Goal: Task Accomplishment & Management: Use online tool/utility

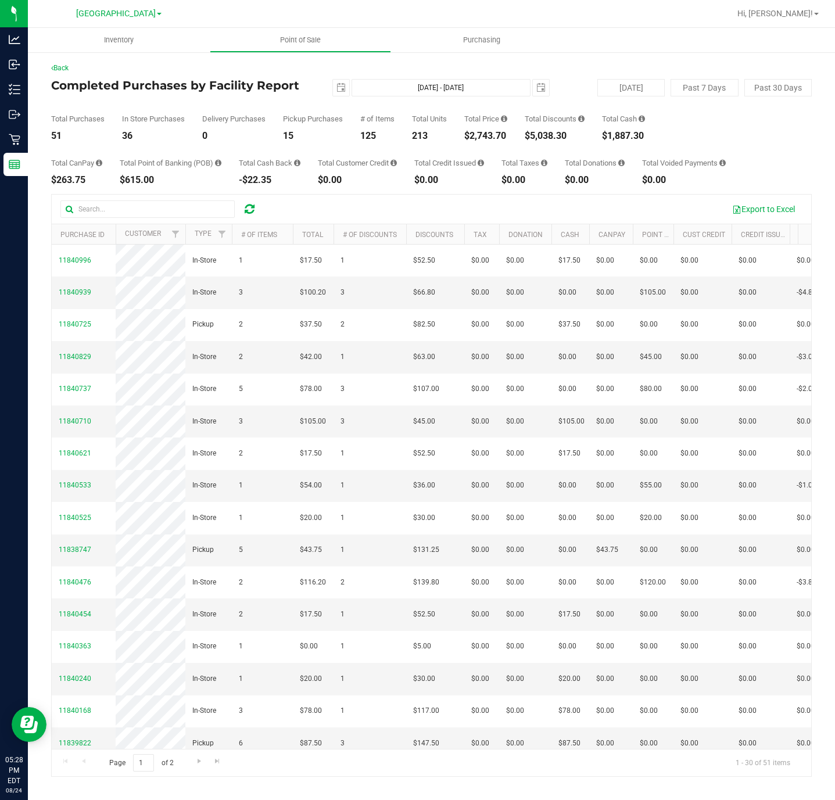
click at [486, 145] on div "Total CanPay $263.75 Total Point of Banking (POB) $615.00 Total Cash Back -$22.…" at bounding box center [431, 163] width 761 height 44
click at [484, 138] on div "$2,743.70" at bounding box center [485, 135] width 43 height 9
copy div "$2,743.70"
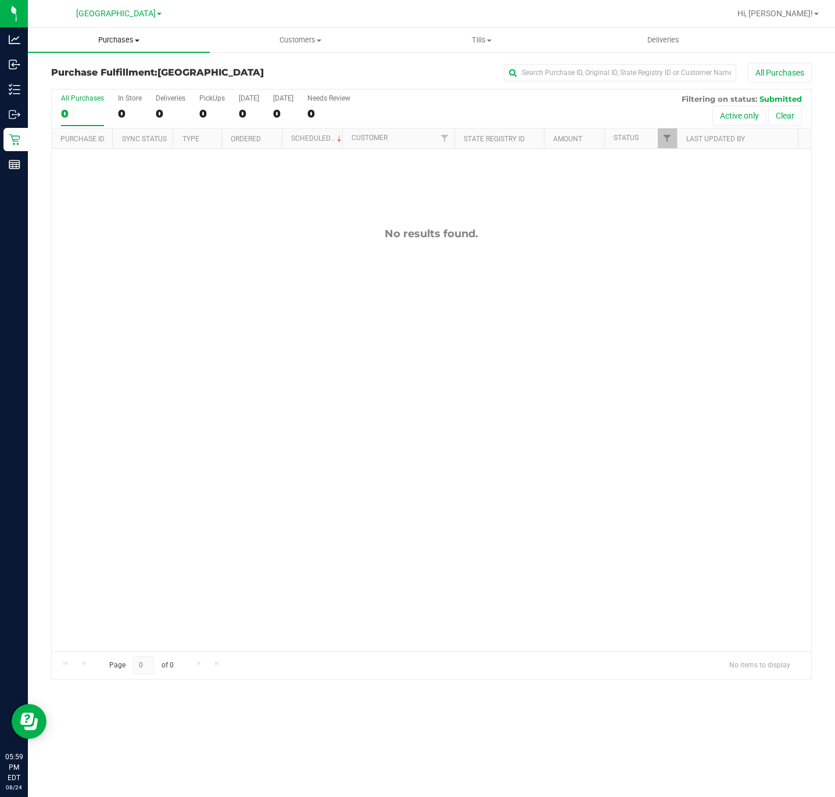
click at [121, 33] on uib-tab-heading "Purchases Summary of purchases Fulfillment All purchases" at bounding box center [119, 40] width 182 height 24
click at [96, 70] on span "Summary of purchases" at bounding box center [87, 70] width 119 height 10
click at [162, 38] on span "Purchases" at bounding box center [119, 40] width 182 height 10
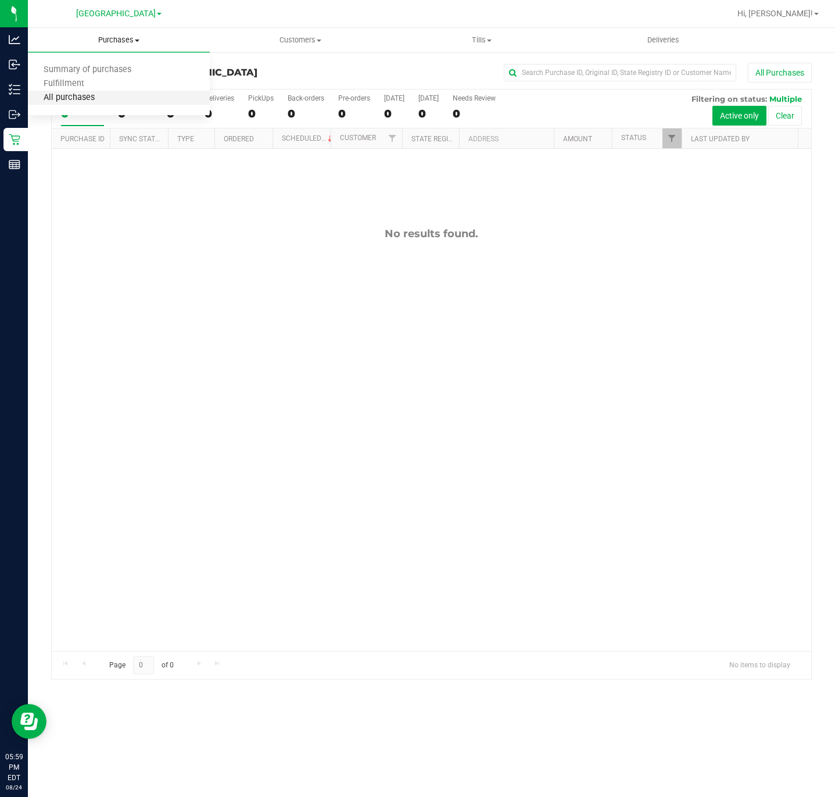
click at [87, 95] on span "All purchases" at bounding box center [69, 98] width 83 height 10
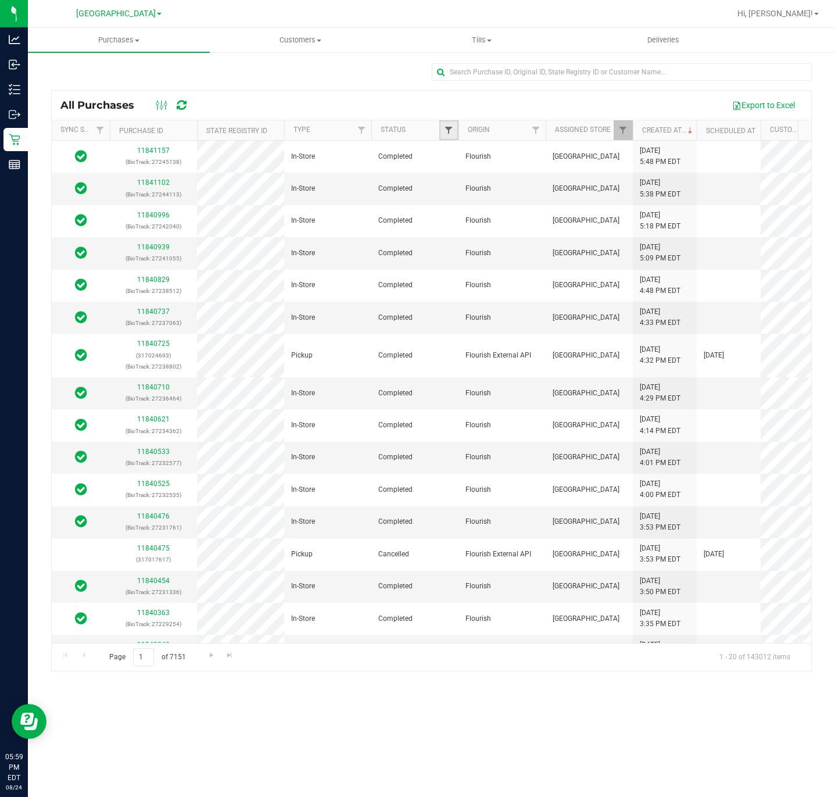
click at [450, 133] on span "Filter" at bounding box center [448, 130] width 9 height 9
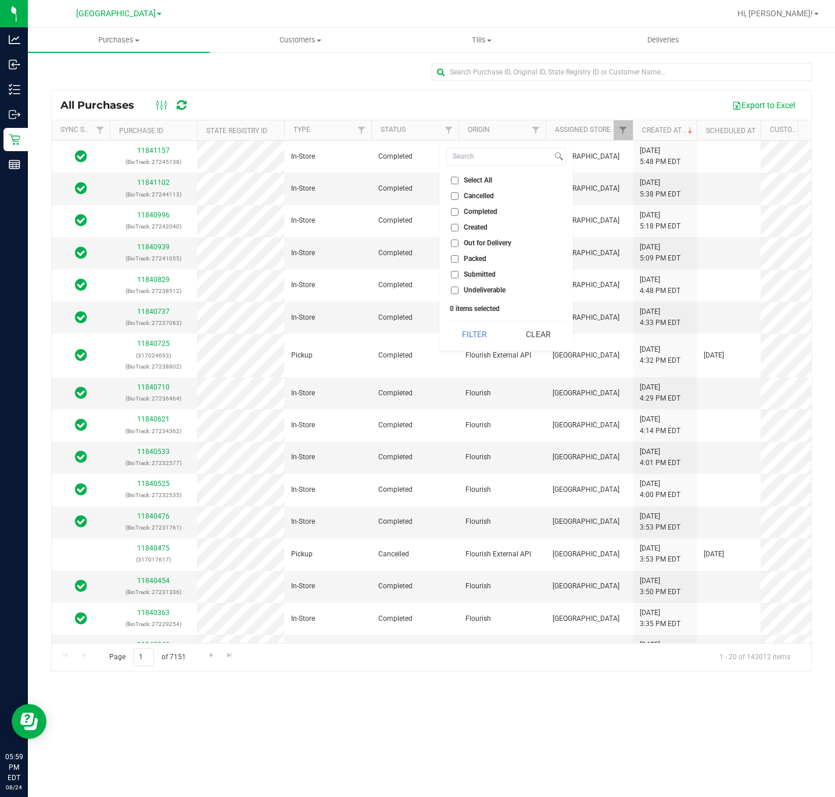
click at [461, 194] on label "Cancelled" at bounding box center [472, 196] width 43 height 8
click at [459, 194] on input "Cancelled" at bounding box center [455, 196] width 8 height 8
checkbox input "true"
click at [474, 349] on div "Select All Cancelled Completed Created Out for Delivery Packed Submitted Undeli…" at bounding box center [506, 246] width 134 height 210
click at [473, 342] on button "Filter" at bounding box center [474, 334] width 56 height 26
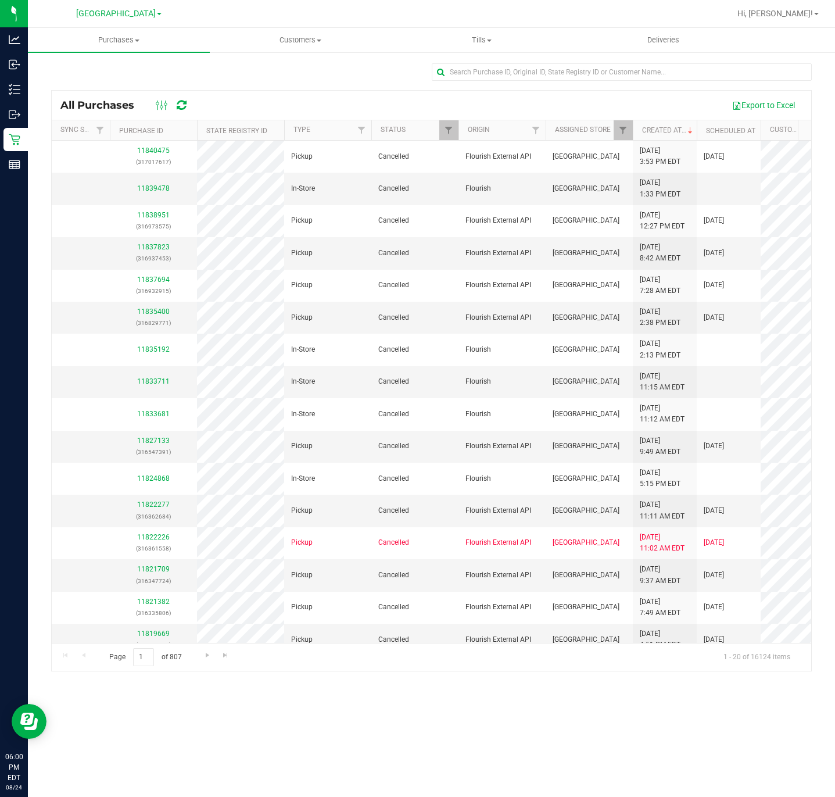
scroll to position [0, 405]
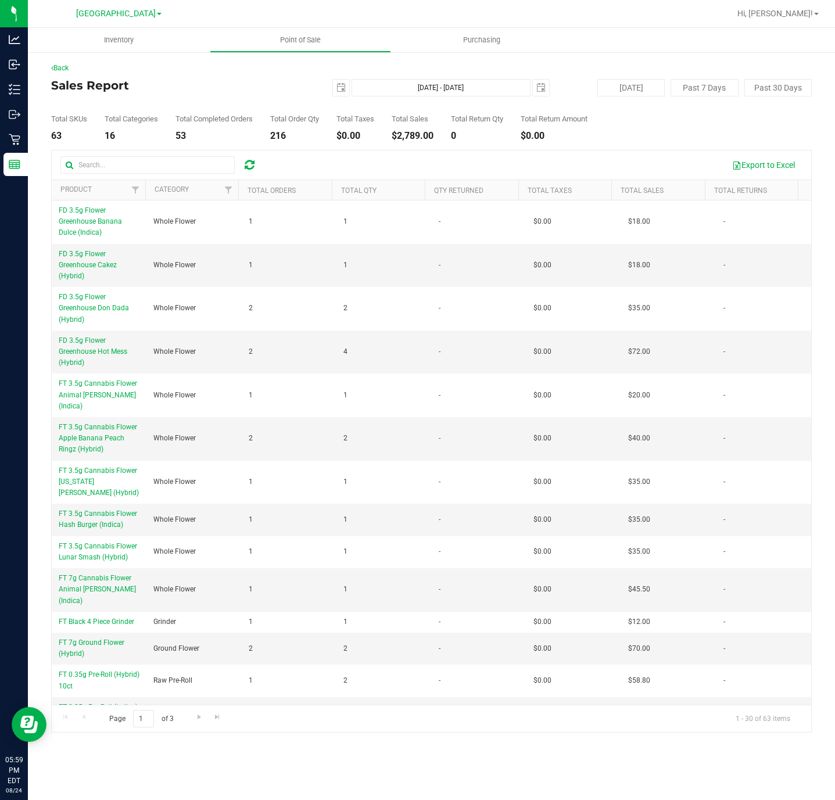
click at [384, 191] on th "Total Qty" at bounding box center [379, 190] width 94 height 20
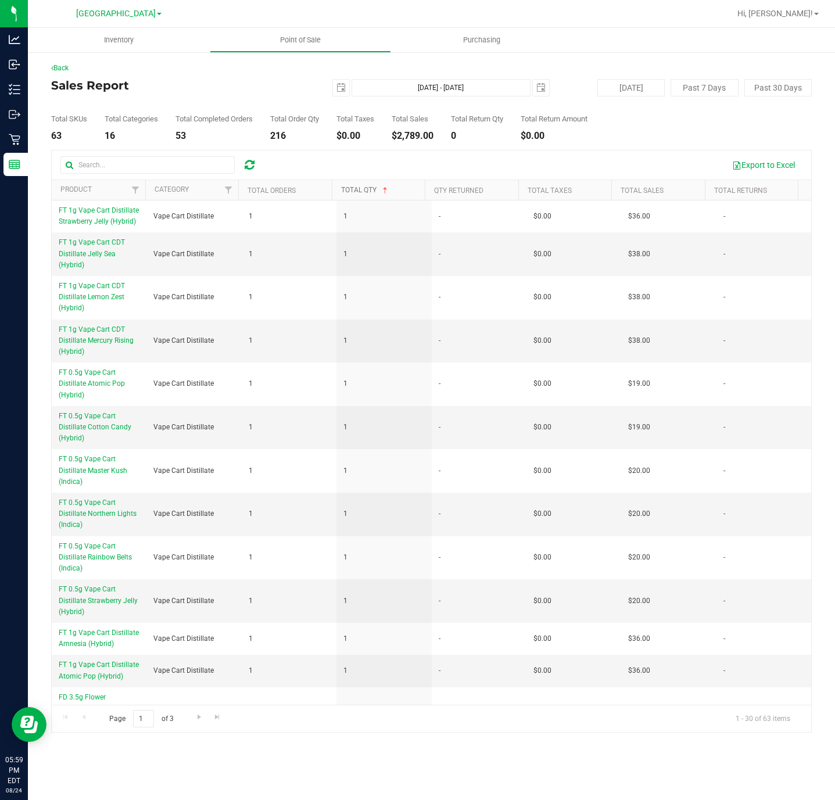
click at [384, 191] on span at bounding box center [385, 190] width 9 height 9
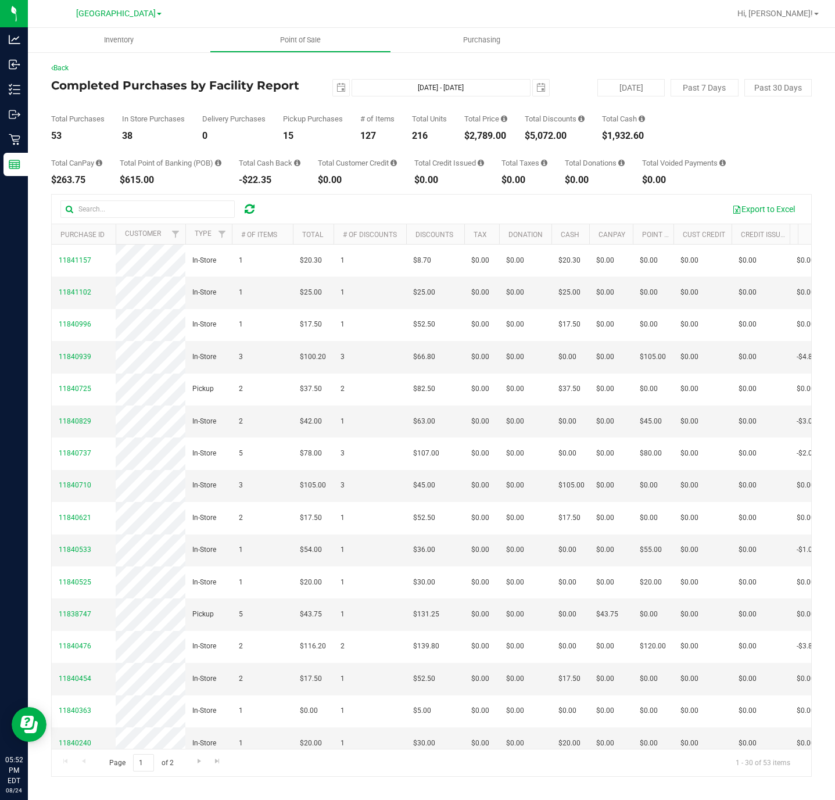
click at [478, 128] on div "Total Price $2,789.00" at bounding box center [485, 128] width 43 height 26
copy div "$2,789.00"
click at [554, 138] on div "$5,072.00" at bounding box center [555, 135] width 60 height 9
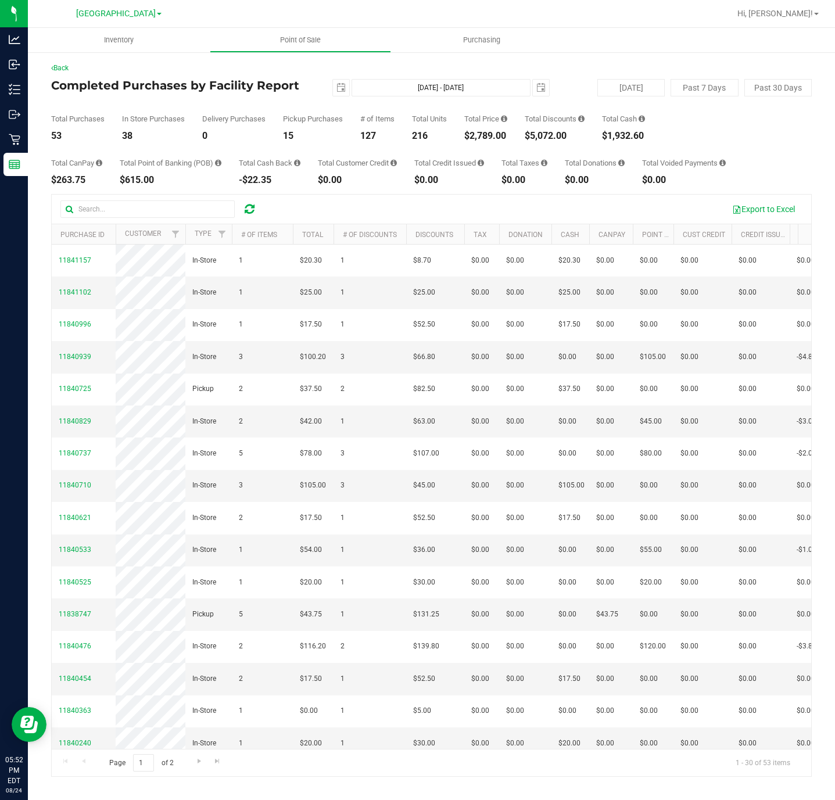
click at [554, 138] on div "$5,072.00" at bounding box center [555, 135] width 60 height 9
click at [553, 138] on div "$5,072.00" at bounding box center [555, 135] width 60 height 9
copy div "$5,072.00"
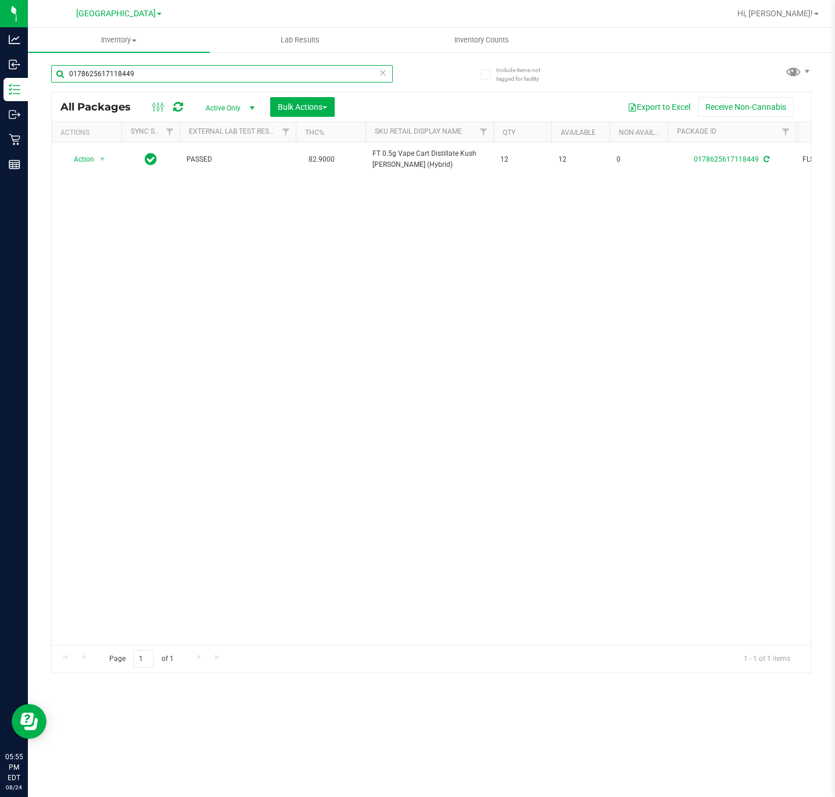
click at [198, 74] on input "0178625617118449" at bounding box center [222, 73] width 342 height 17
click at [197, 75] on input "0178625617118449" at bounding box center [222, 73] width 342 height 17
type input "-1934"
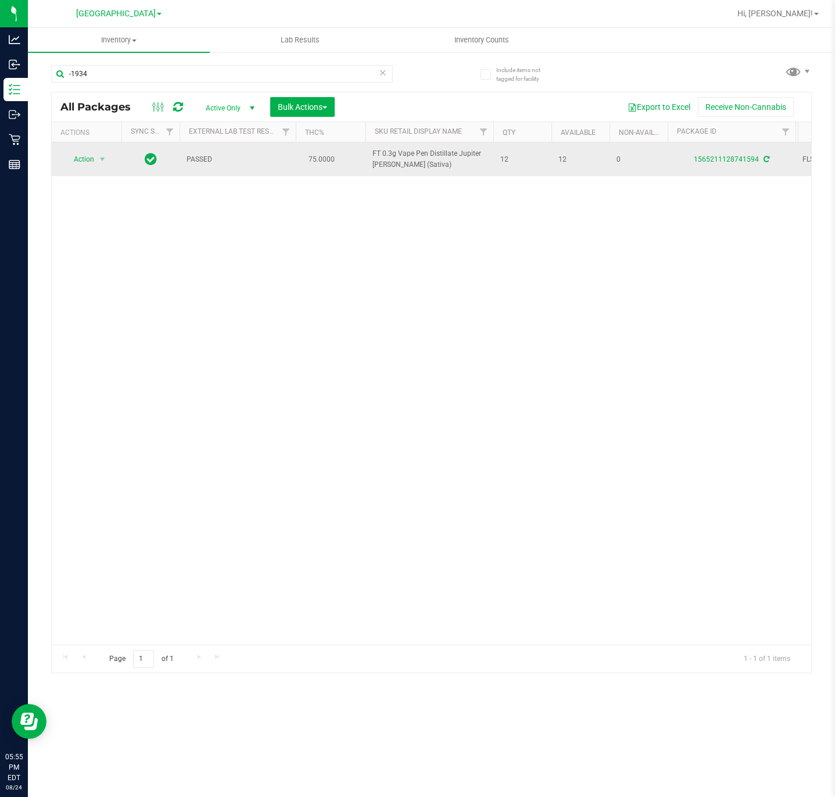
click at [90, 159] on span "Action" at bounding box center [78, 159] width 31 height 16
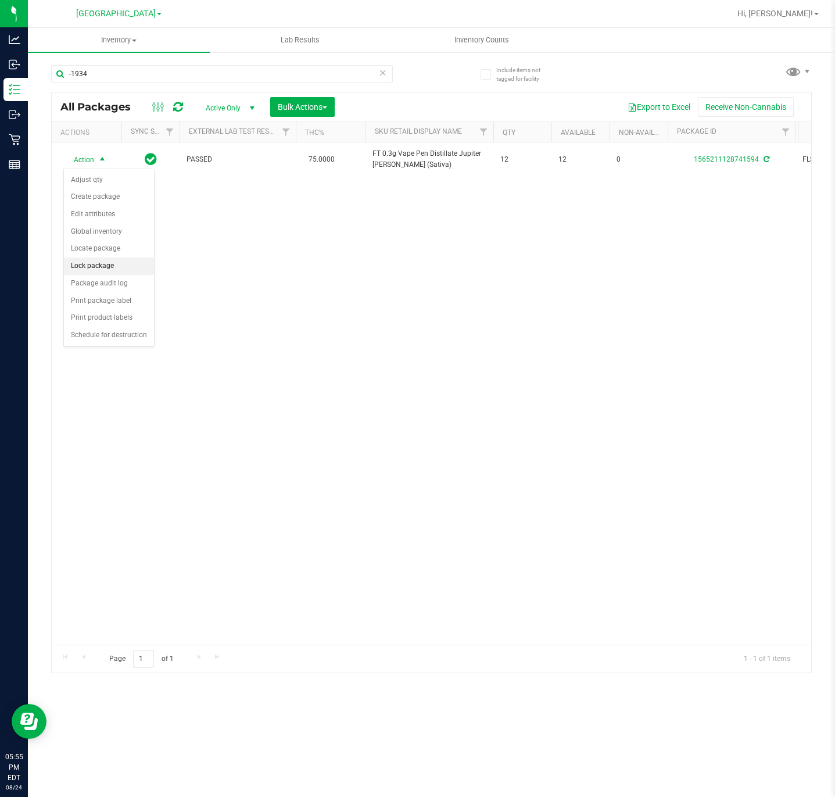
click at [103, 270] on li "Lock package" at bounding box center [109, 265] width 90 height 17
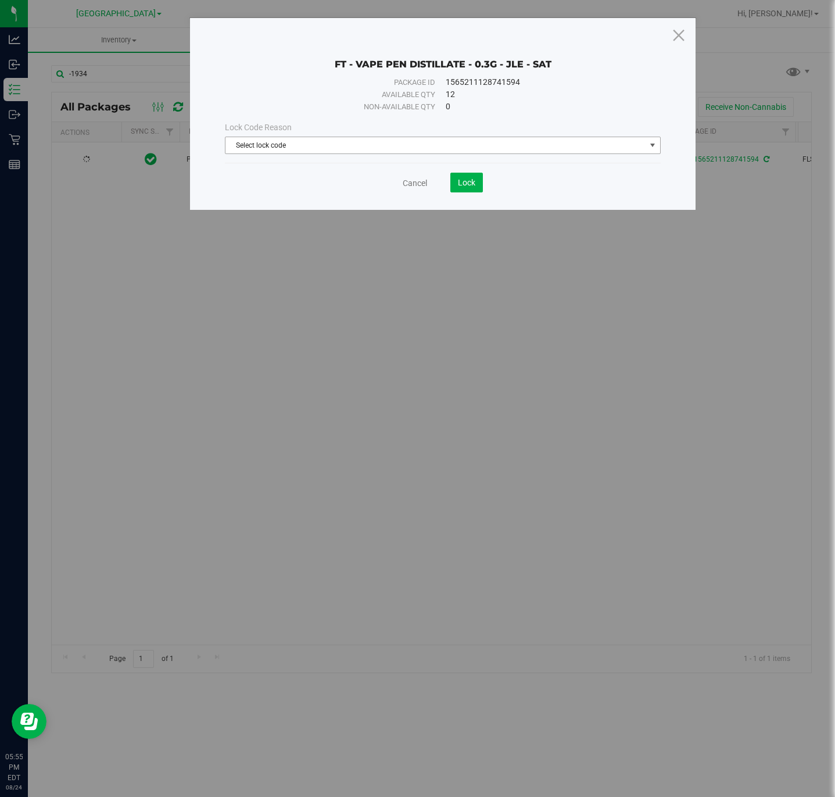
click at [424, 147] on span "Select lock code" at bounding box center [436, 145] width 420 height 16
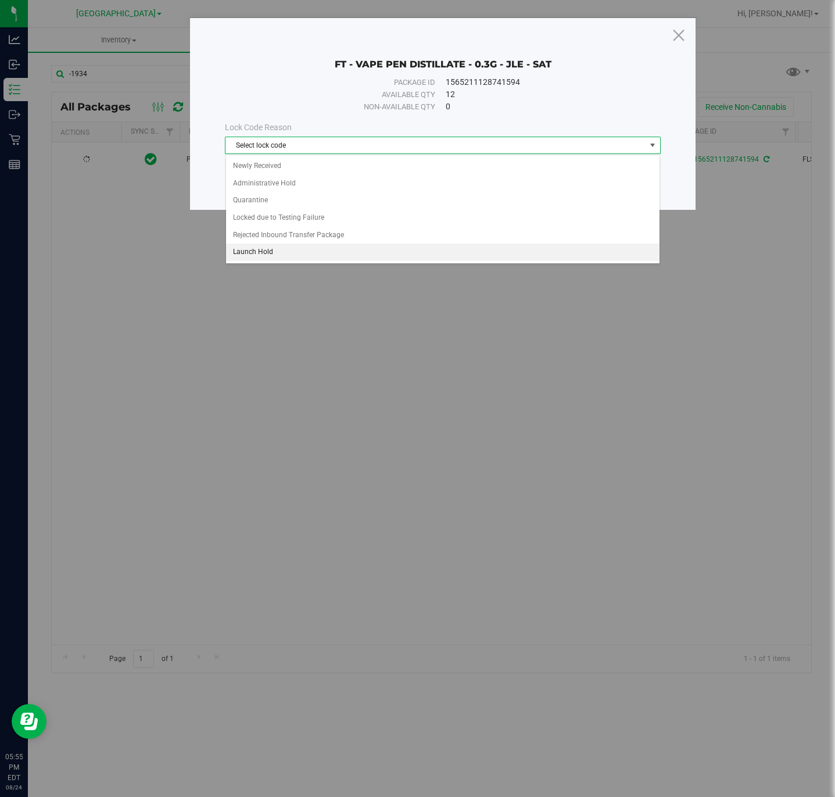
click at [294, 257] on li "Launch Hold" at bounding box center [443, 252] width 434 height 17
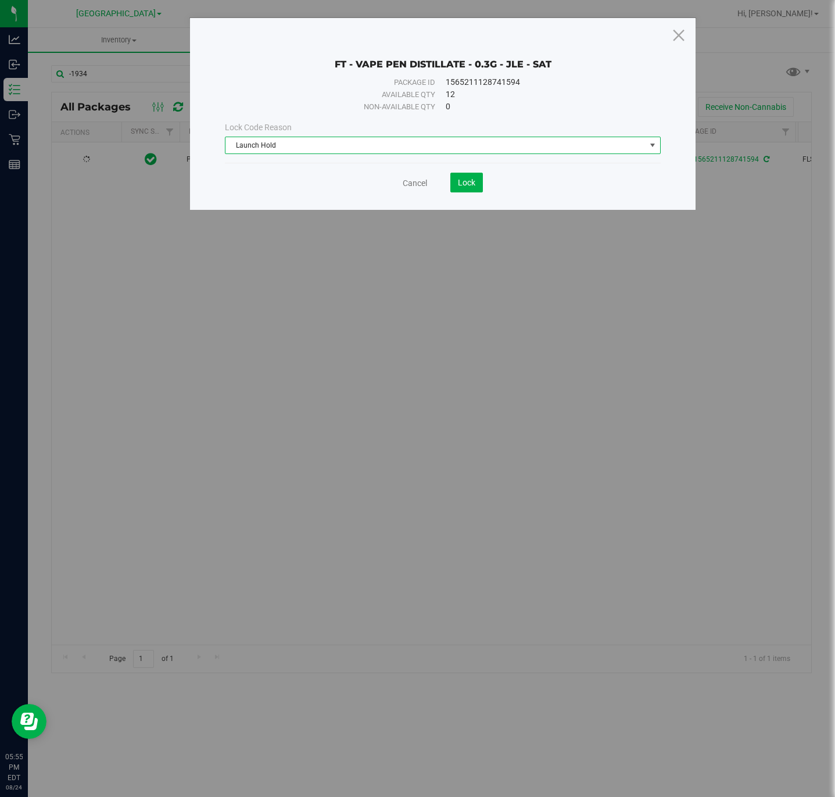
click at [457, 141] on span "Launch Hold" at bounding box center [436, 145] width 420 height 16
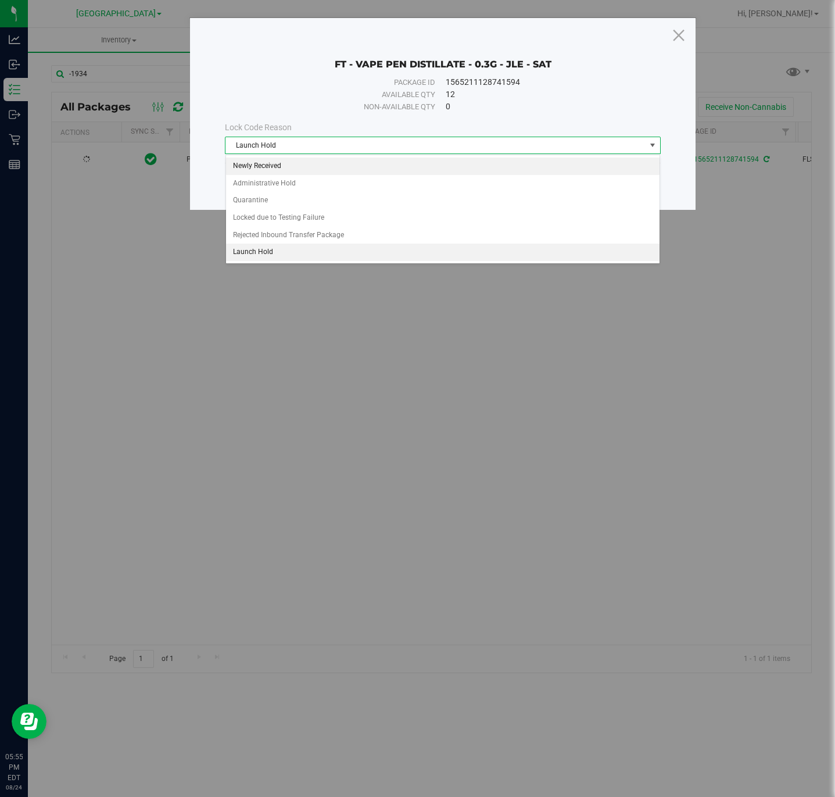
click at [389, 166] on li "Newly Received" at bounding box center [443, 166] width 434 height 17
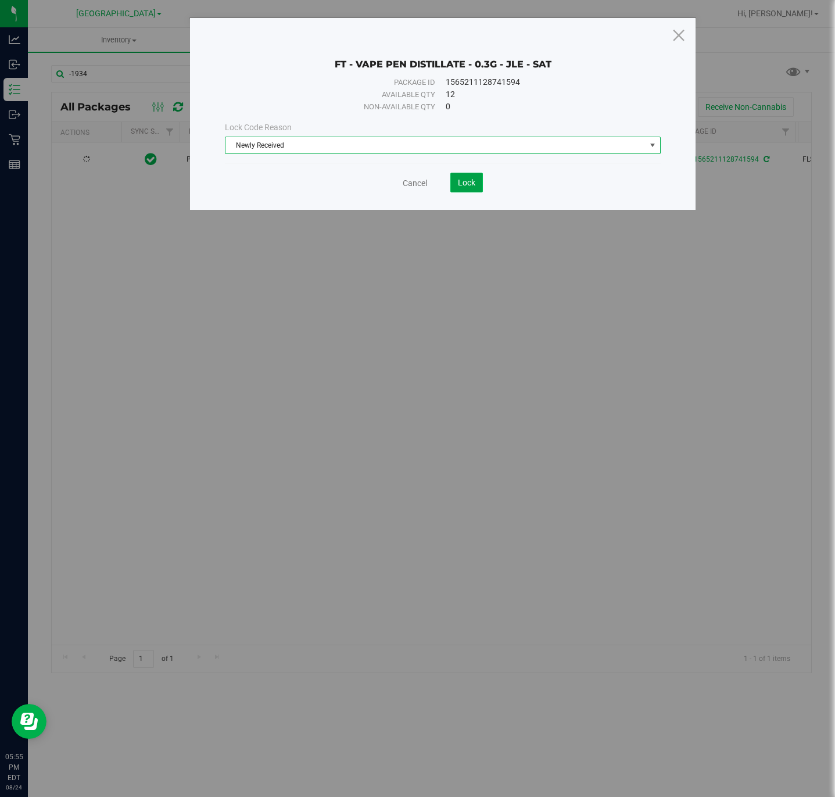
click at [461, 189] on button "Lock" at bounding box center [466, 183] width 33 height 20
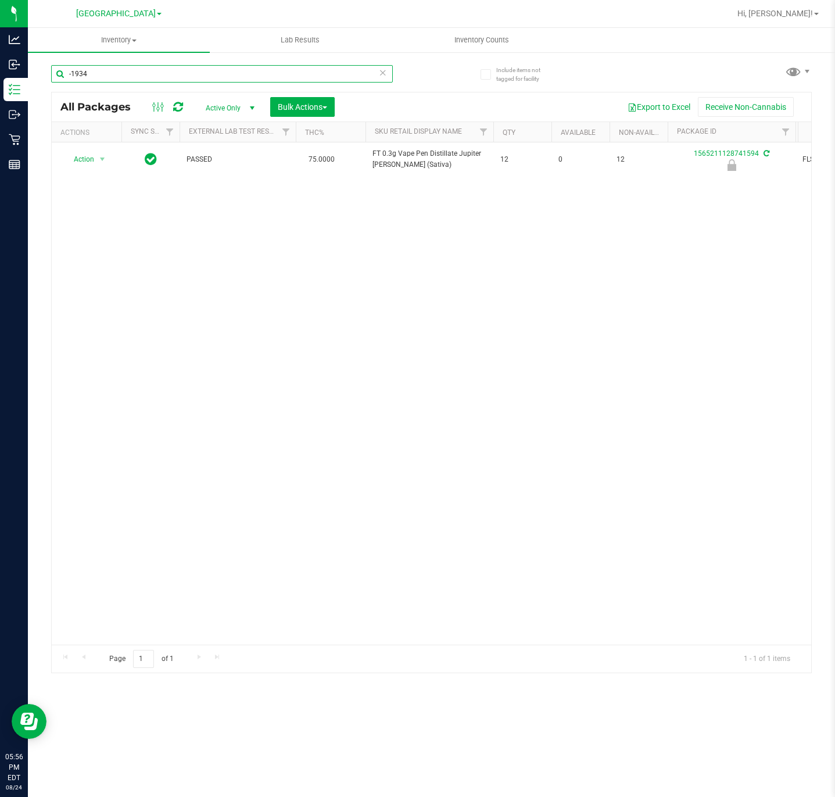
click at [126, 78] on input "-1934" at bounding box center [222, 73] width 342 height 17
type input "-1490"
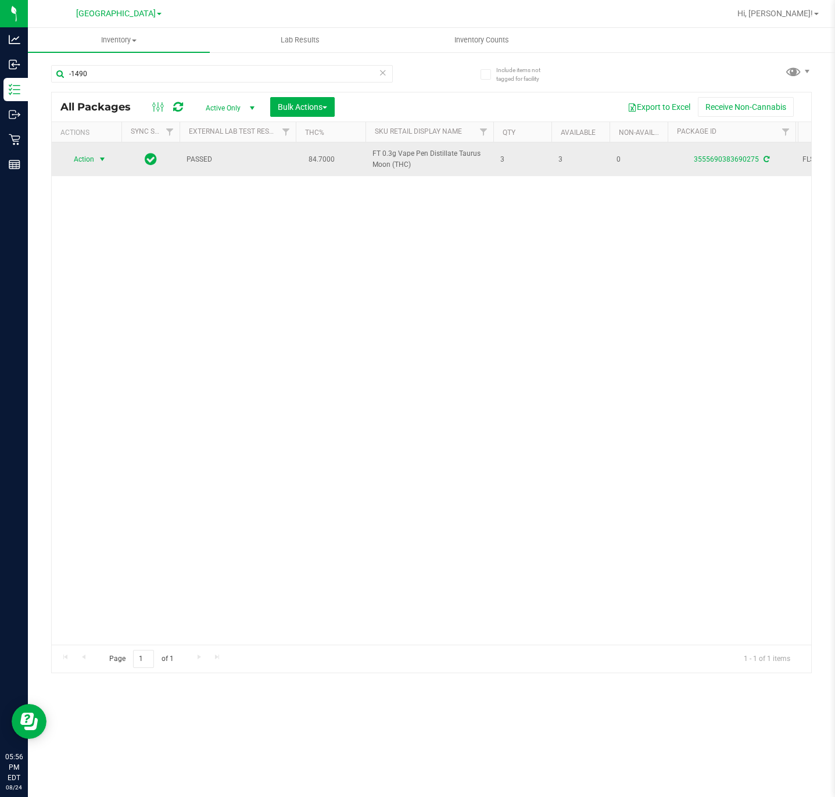
click at [89, 164] on span "Action" at bounding box center [78, 159] width 31 height 16
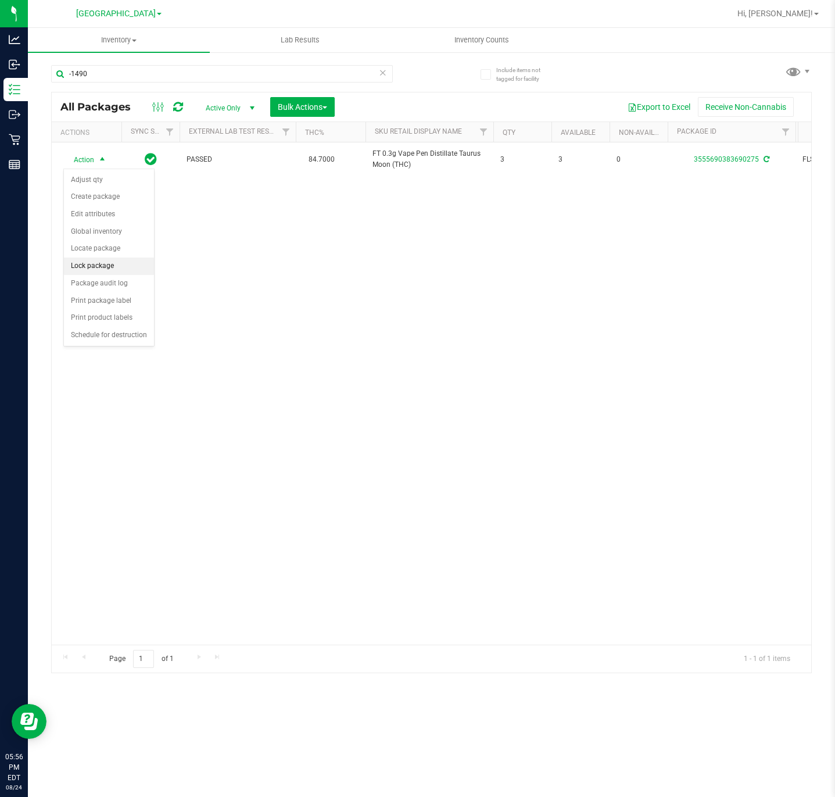
click at [126, 272] on li "Lock package" at bounding box center [109, 265] width 90 height 17
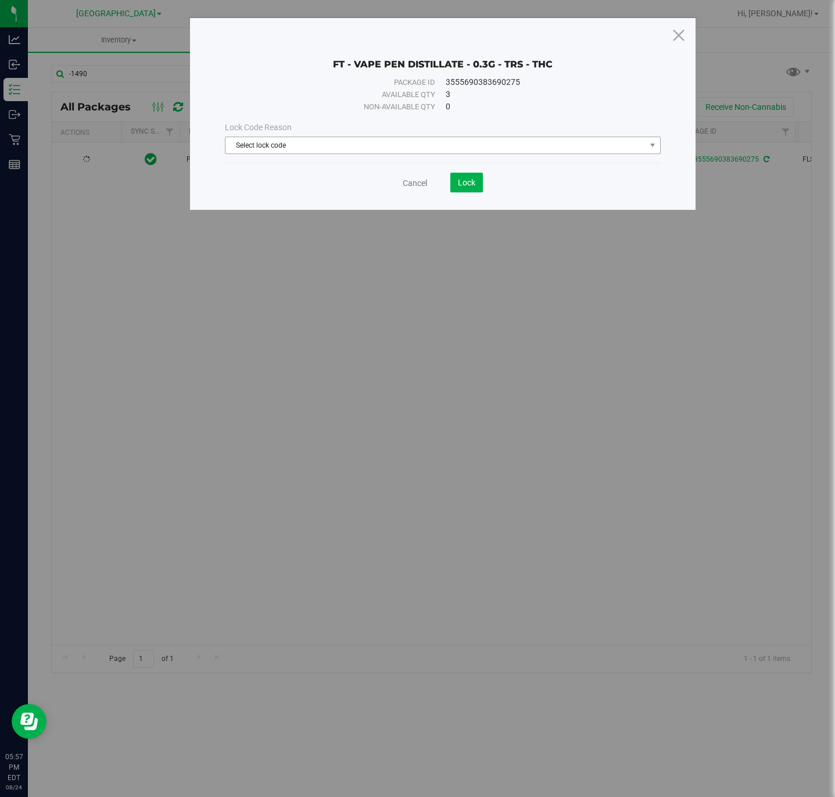
click at [309, 147] on span "Select lock code" at bounding box center [436, 145] width 420 height 16
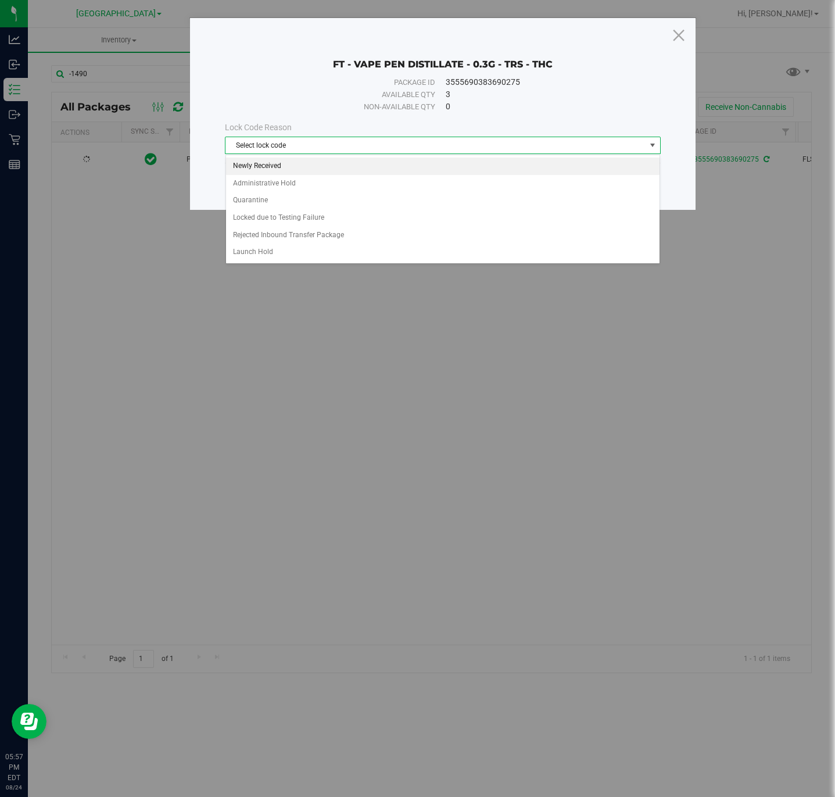
click at [287, 171] on li "Newly Received" at bounding box center [443, 166] width 434 height 17
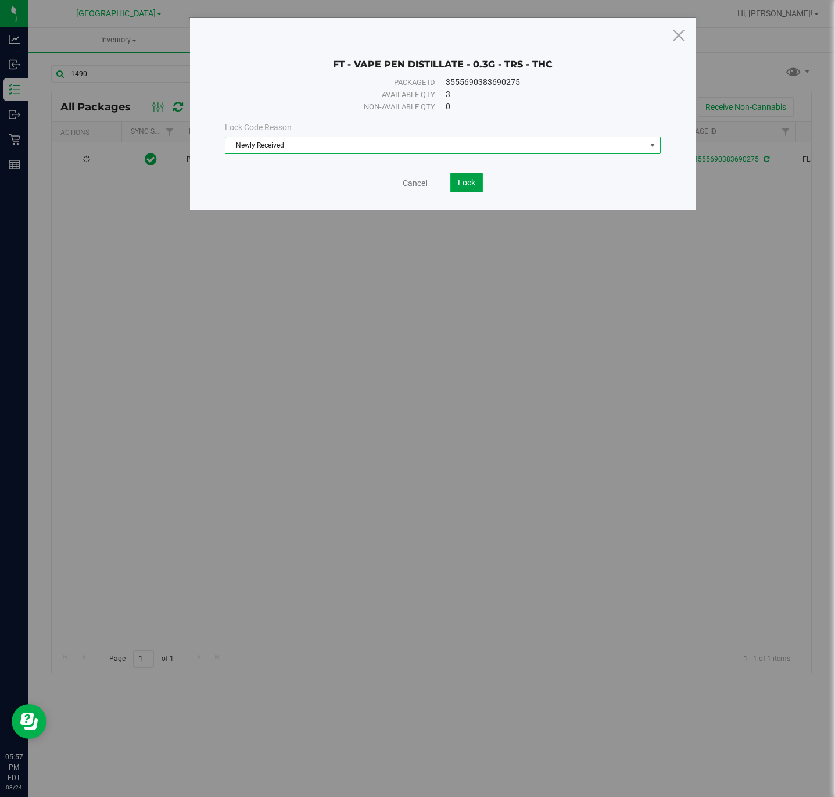
click at [462, 190] on button "Lock" at bounding box center [466, 183] width 33 height 20
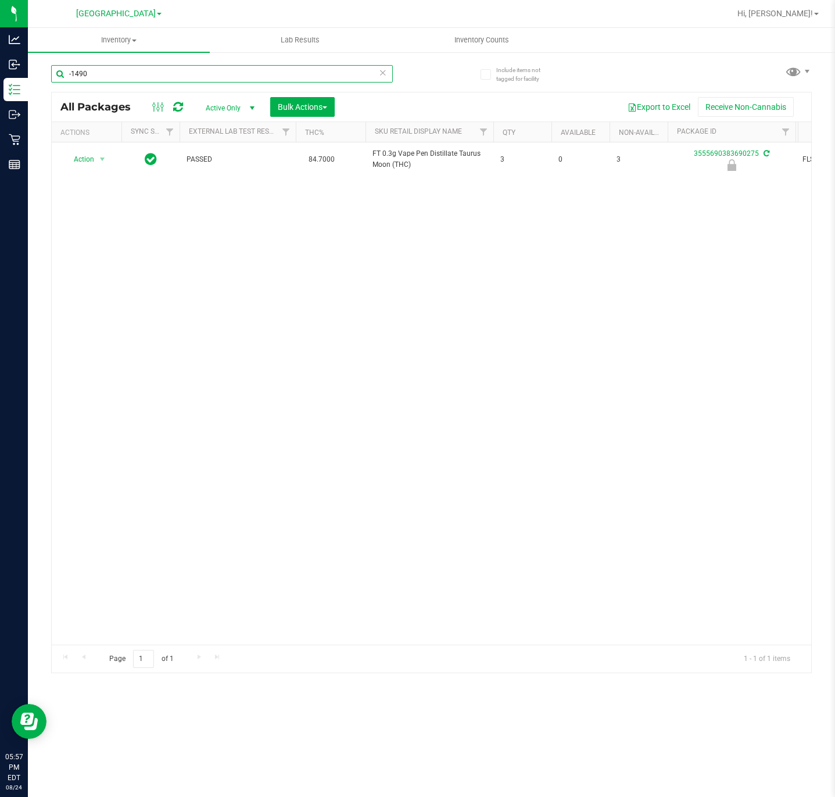
click at [124, 69] on input "-1490" at bounding box center [222, 73] width 342 height 17
type input "-2742"
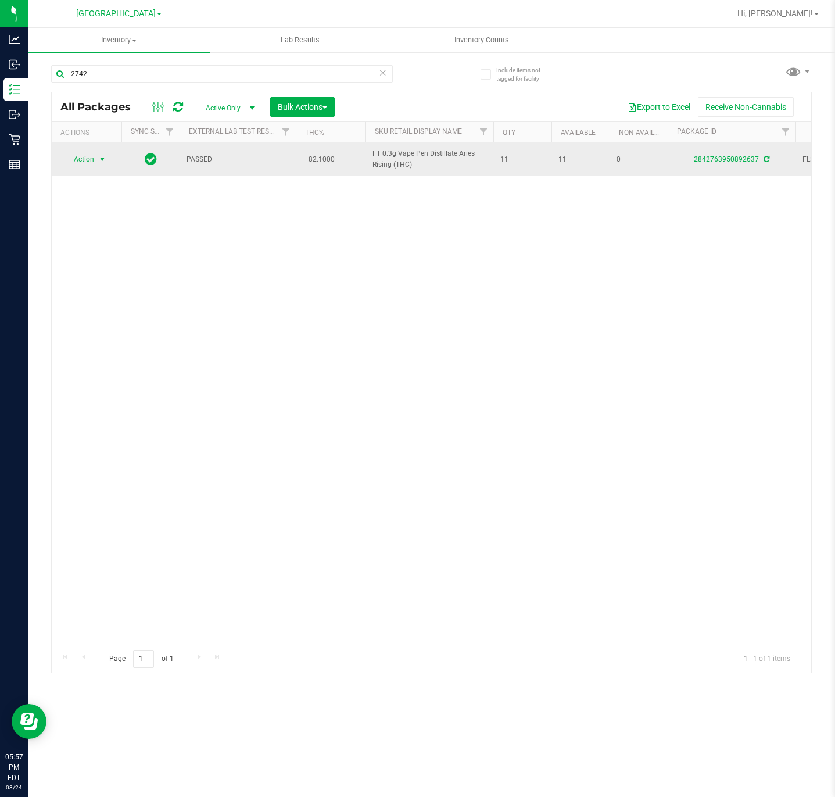
click at [102, 160] on span "select" at bounding box center [102, 159] width 9 height 9
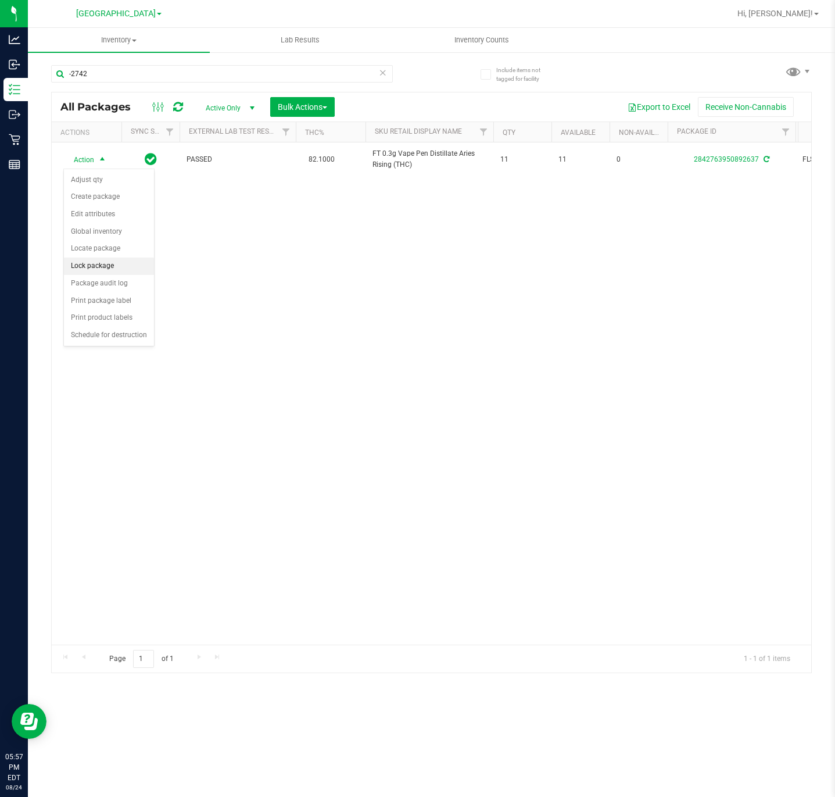
click at [117, 270] on li "Lock package" at bounding box center [109, 265] width 90 height 17
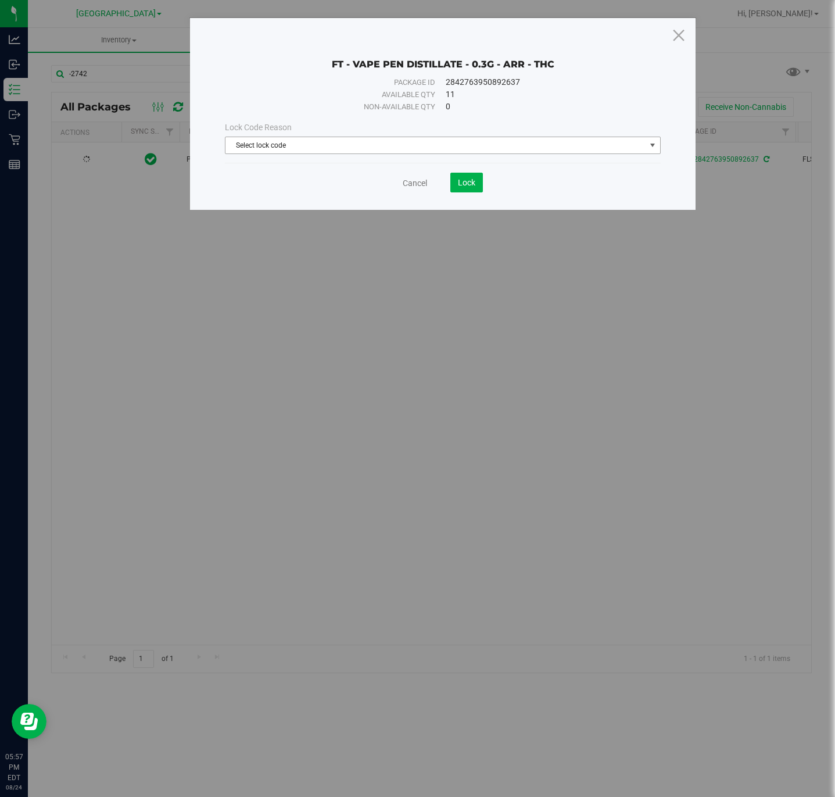
click at [389, 138] on span "Select lock code" at bounding box center [436, 145] width 420 height 16
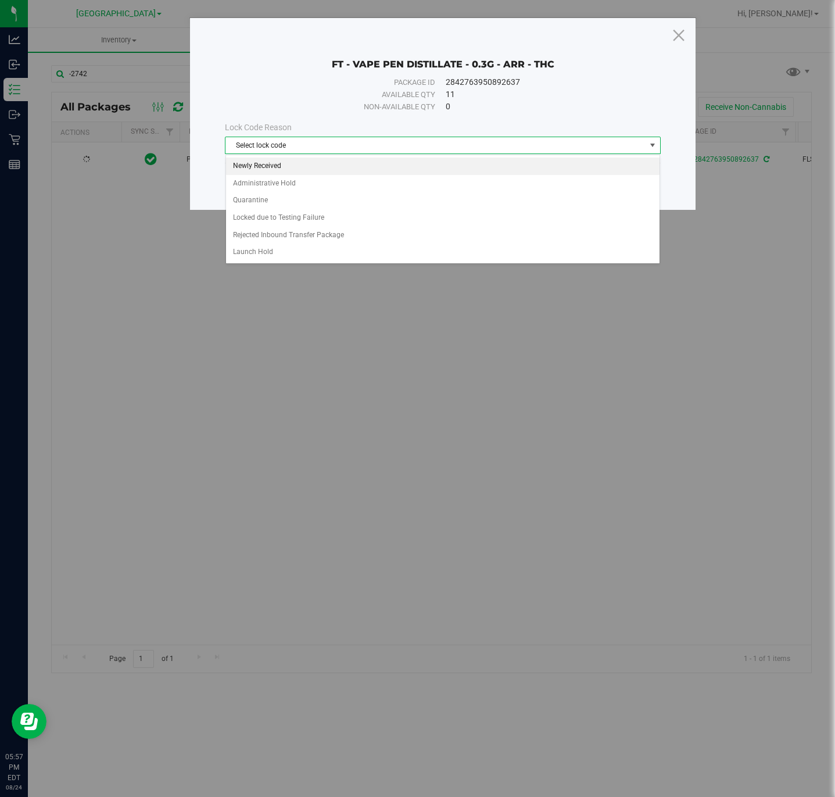
click at [297, 169] on li "Newly Received" at bounding box center [443, 166] width 434 height 17
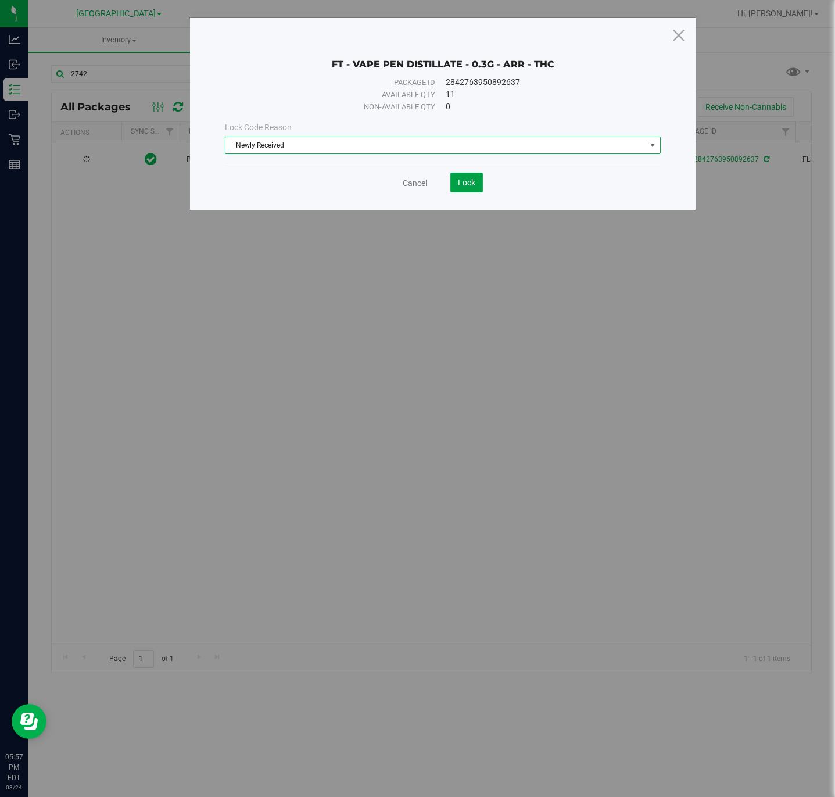
click at [461, 187] on span "Lock" at bounding box center [466, 182] width 17 height 9
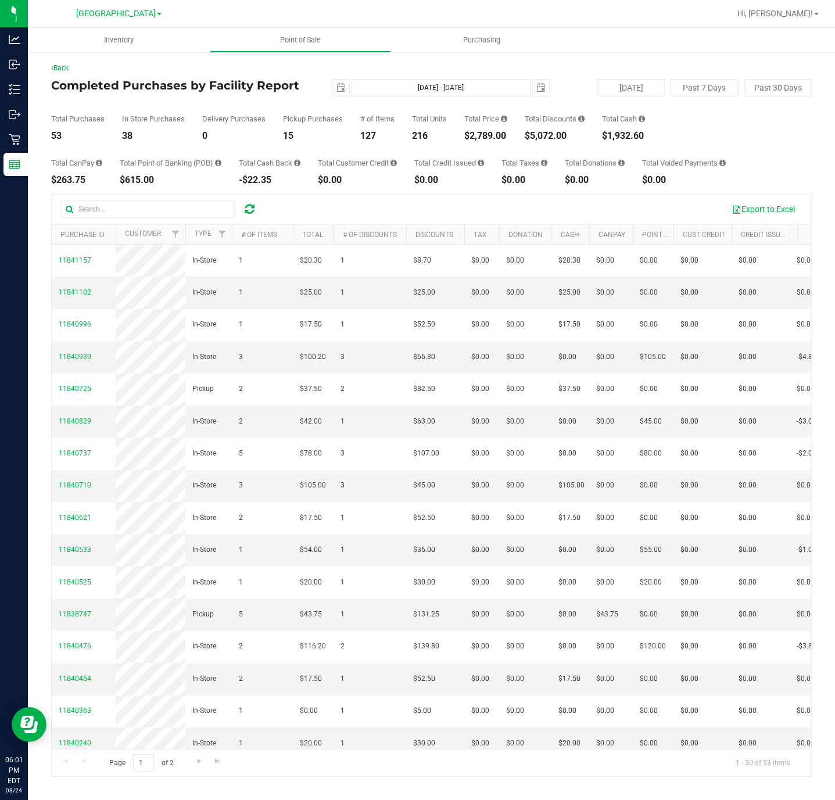
click at [490, 134] on div "$2,789.00" at bounding box center [485, 135] width 43 height 9
click at [489, 133] on div "$2,789.00" at bounding box center [485, 135] width 43 height 9
copy div "$2,789.00"
click at [813, 15] on span "Hi, Christopher!" at bounding box center [776, 13] width 76 height 9
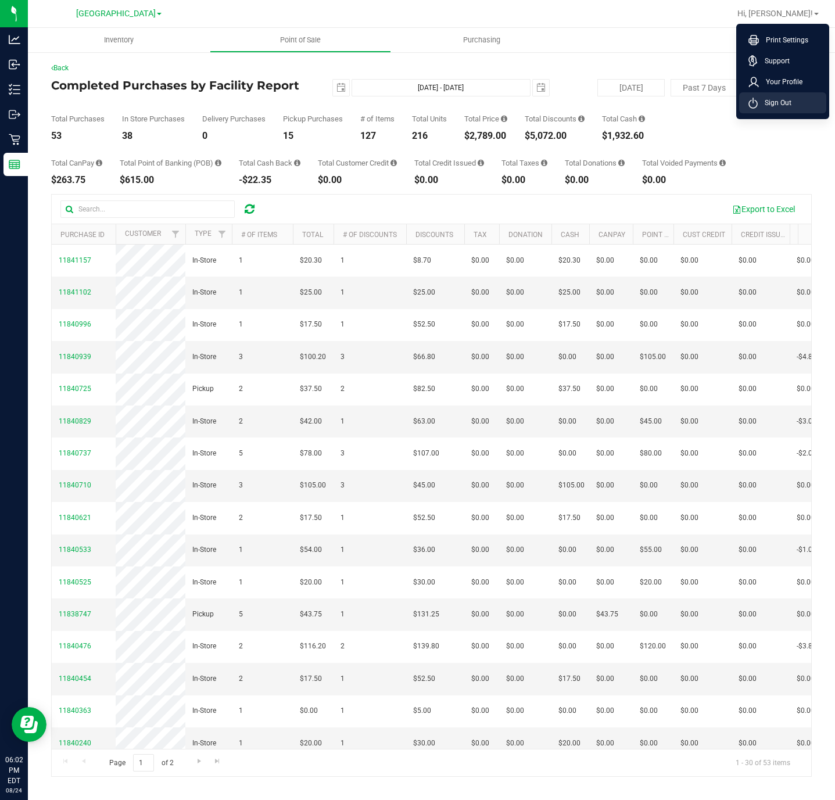
click at [770, 94] on li "Sign Out" at bounding box center [782, 102] width 87 height 21
